Goal: Task Accomplishment & Management: Use online tool/utility

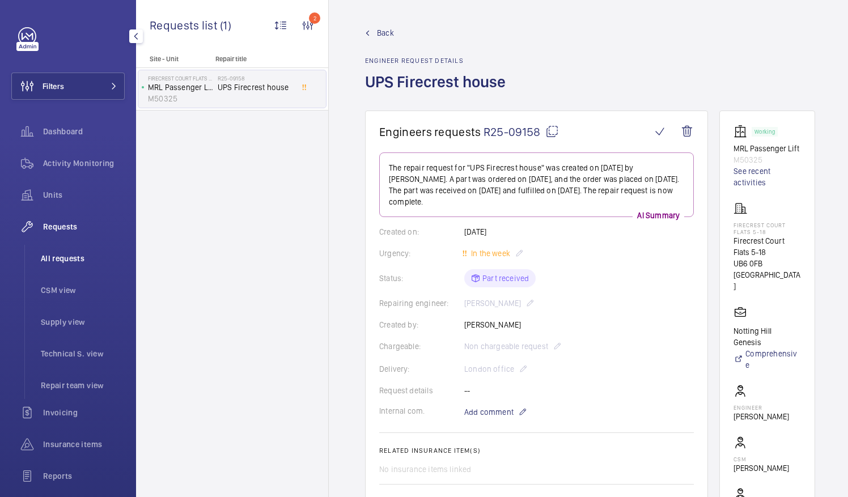
click at [67, 260] on span "All requests" at bounding box center [83, 258] width 84 height 11
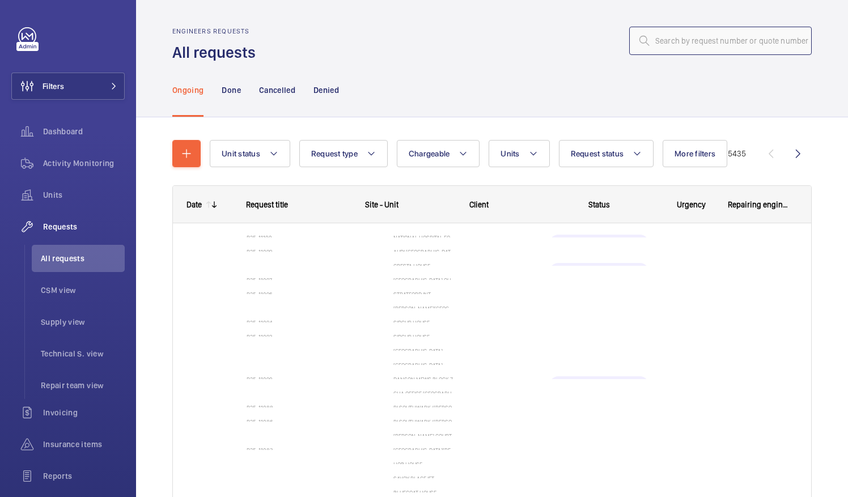
click at [653, 39] on input "text" at bounding box center [720, 41] width 182 height 28
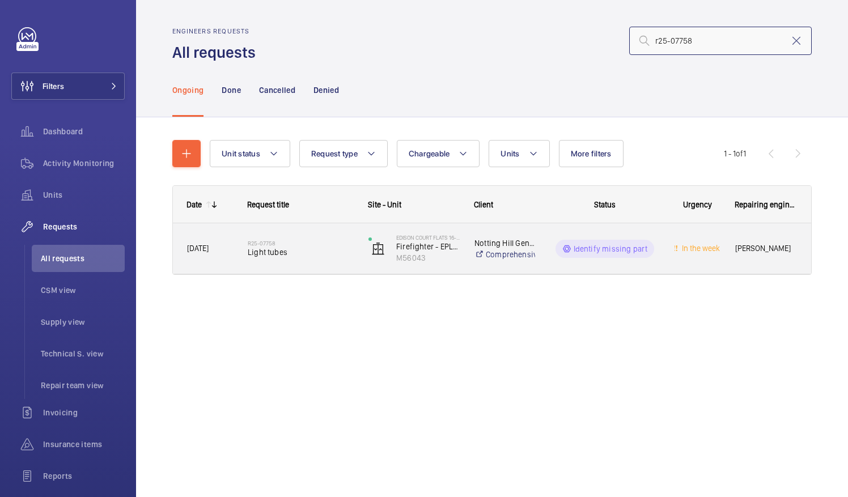
type input "r25-07758"
click at [279, 257] on span "Light tubes" at bounding box center [301, 251] width 106 height 11
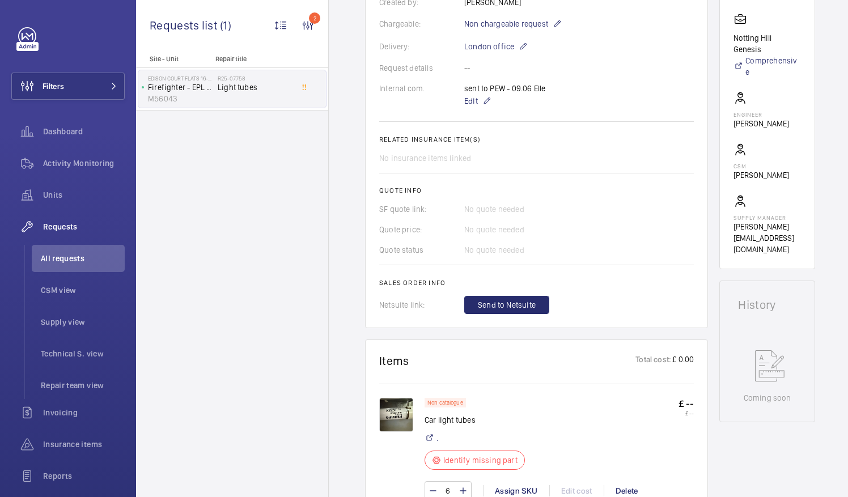
scroll to position [340, 0]
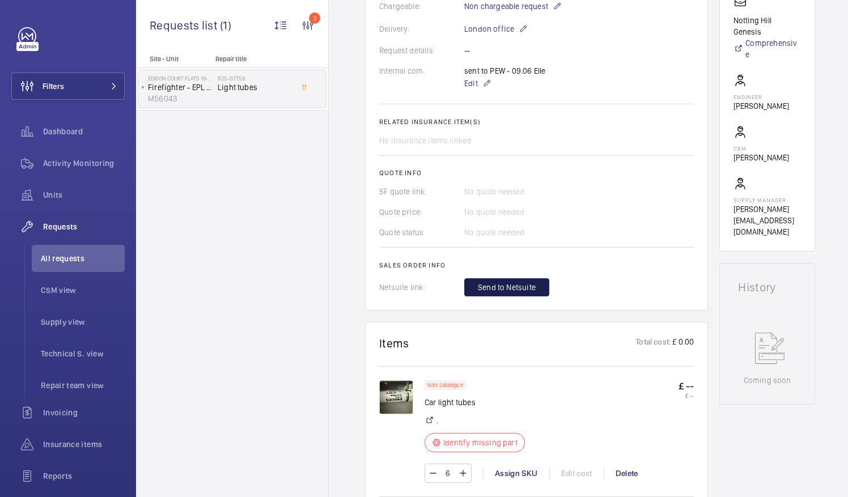
click at [513, 286] on span "Send to Netsuite" at bounding box center [507, 287] width 58 height 11
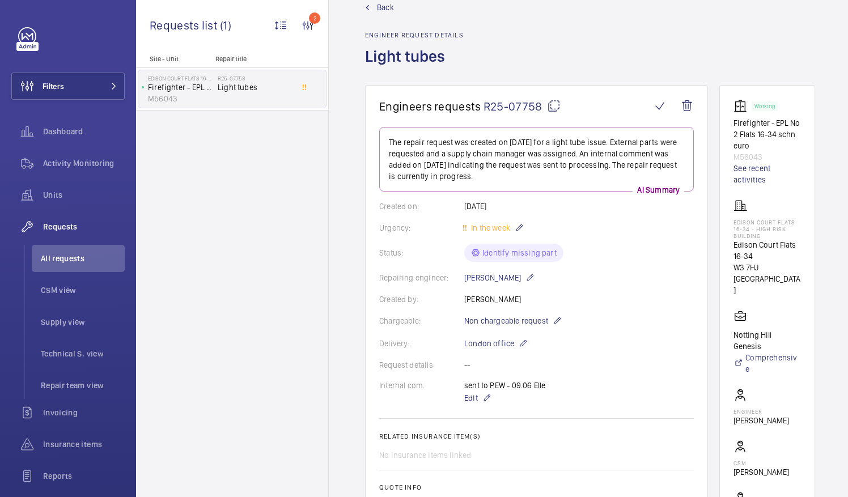
scroll to position [0, 0]
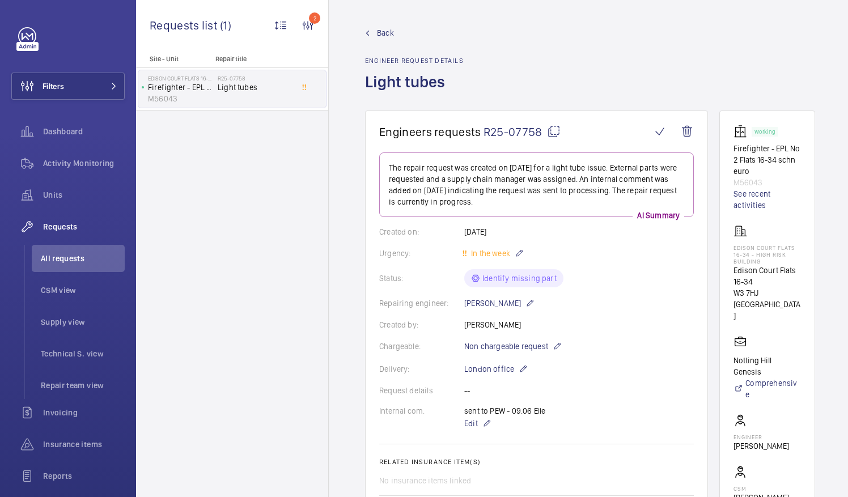
click at [556, 131] on mat-icon at bounding box center [554, 132] width 14 height 14
